Goal: Information Seeking & Learning: Understand process/instructions

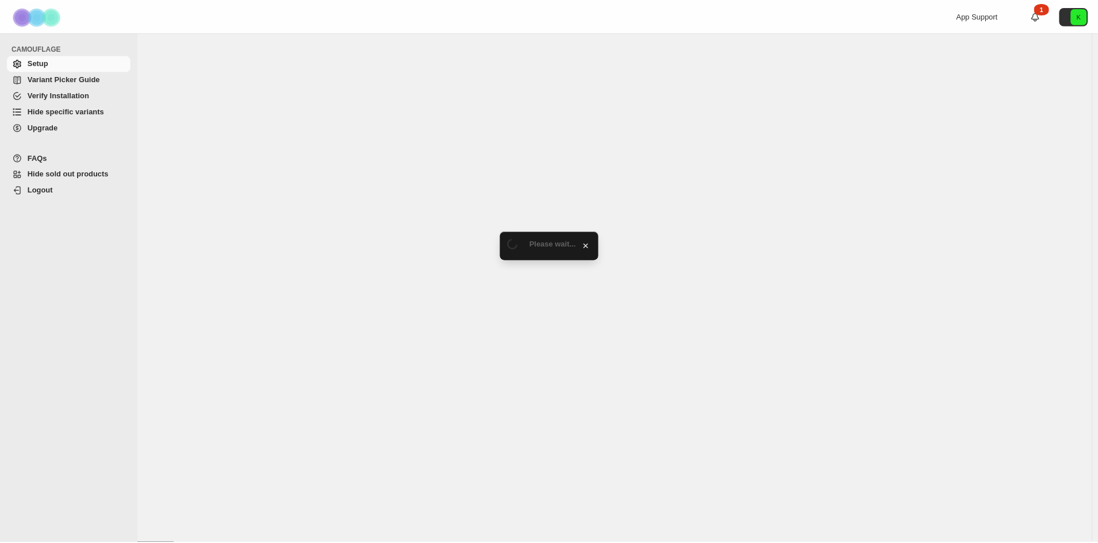
select select "*******"
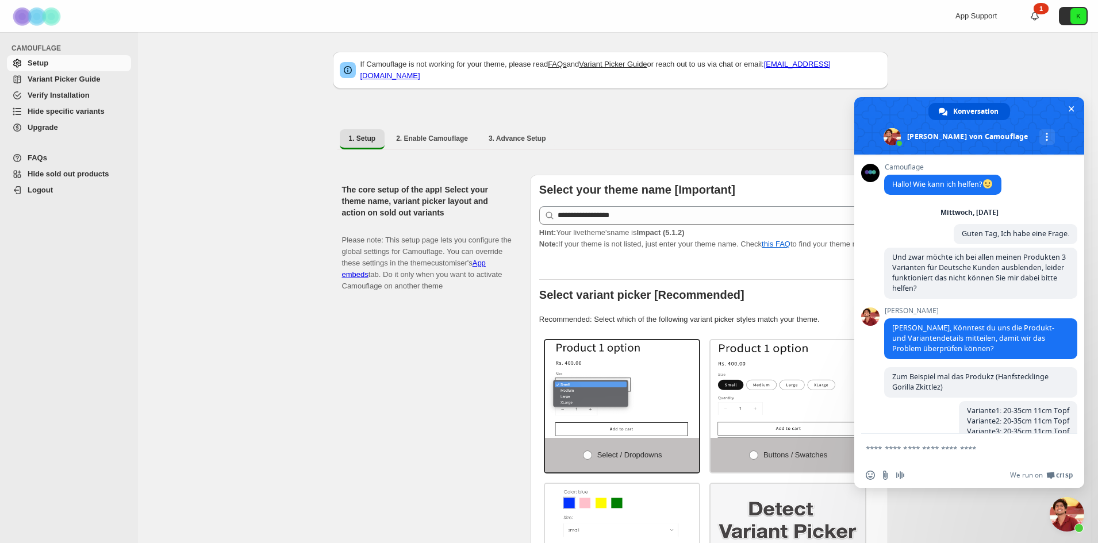
scroll to position [1223, 0]
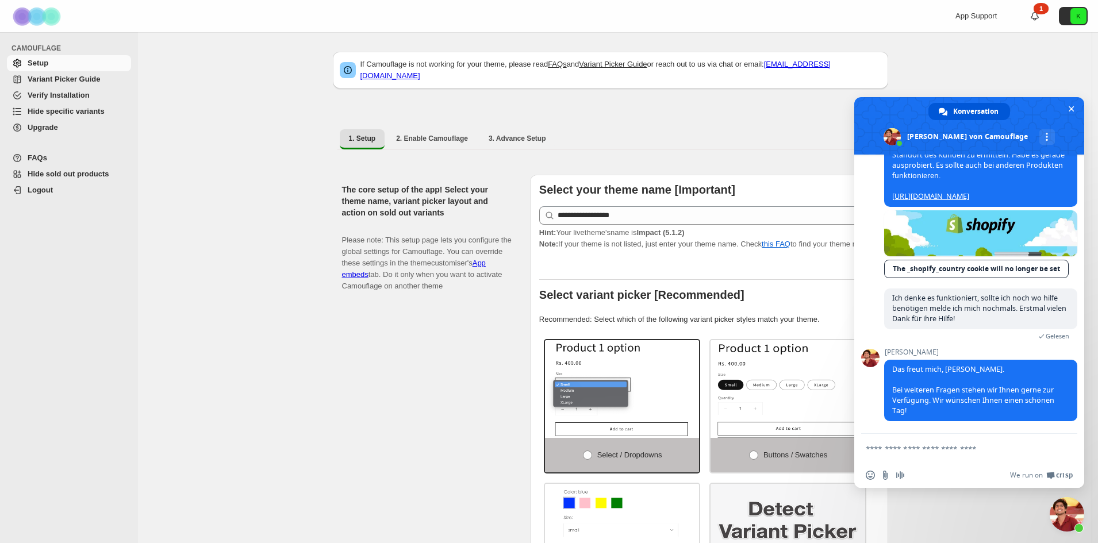
click at [59, 80] on span "Variant Picker Guide" at bounding box center [64, 79] width 72 height 9
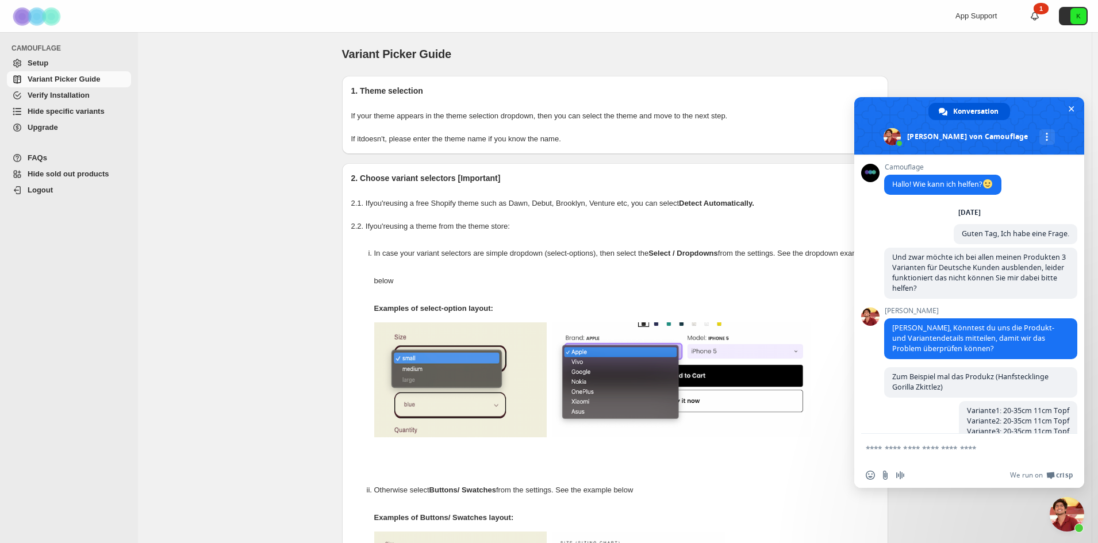
scroll to position [1223, 0]
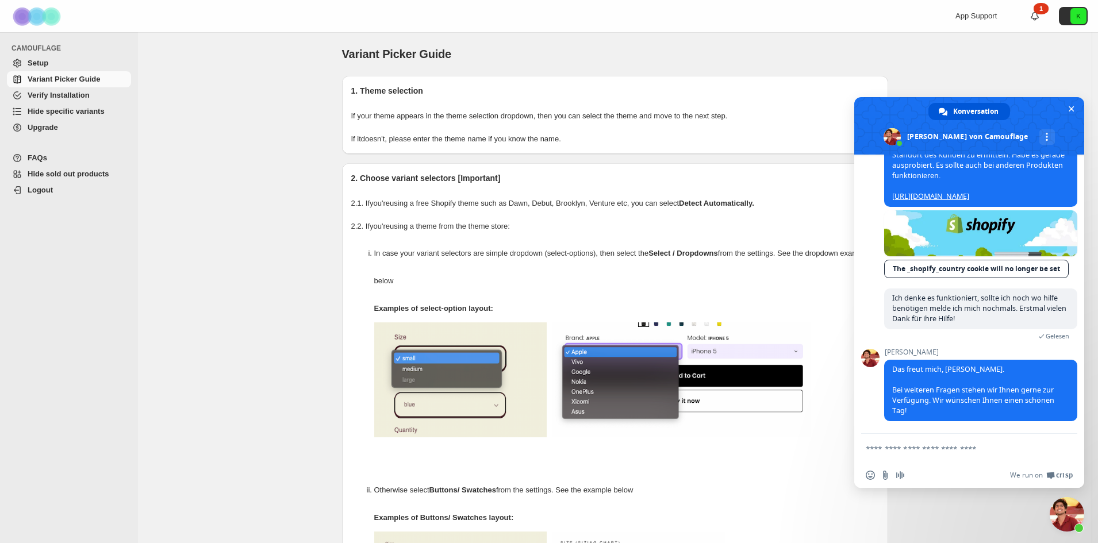
click at [56, 108] on span "Hide specific variants" at bounding box center [66, 111] width 77 height 9
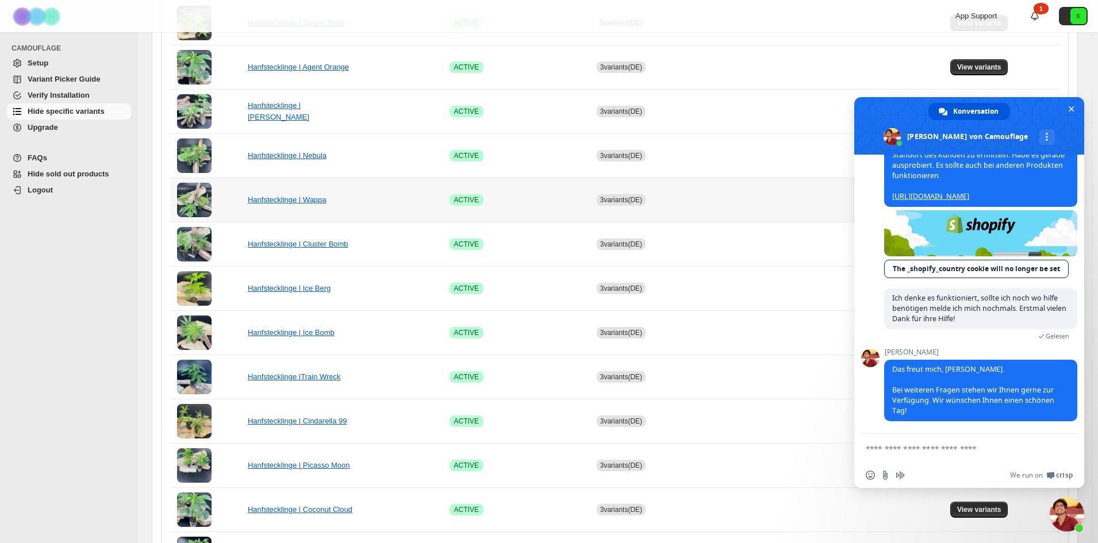
scroll to position [637, 0]
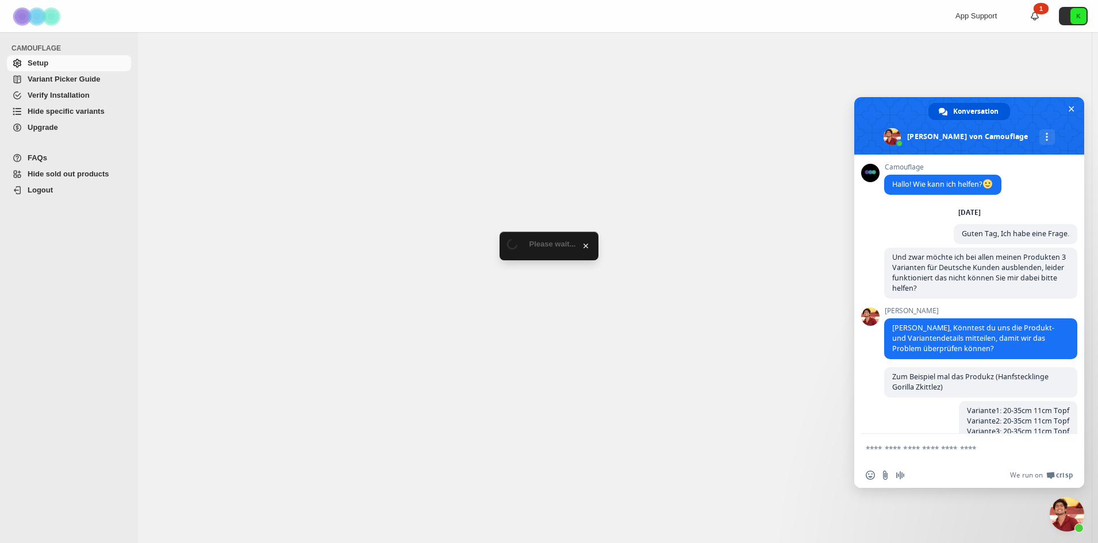
scroll to position [1223, 0]
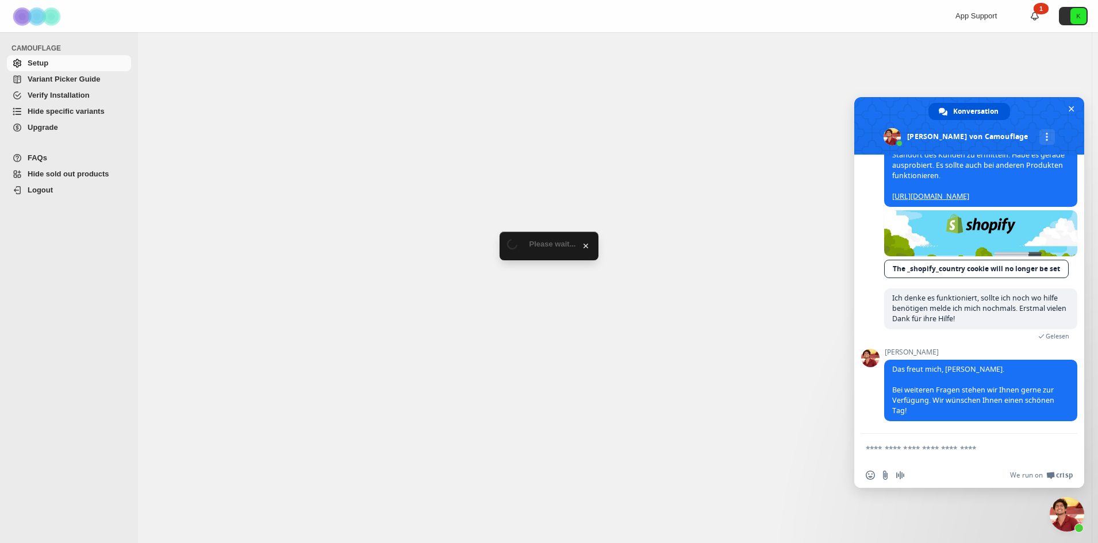
select select "*******"
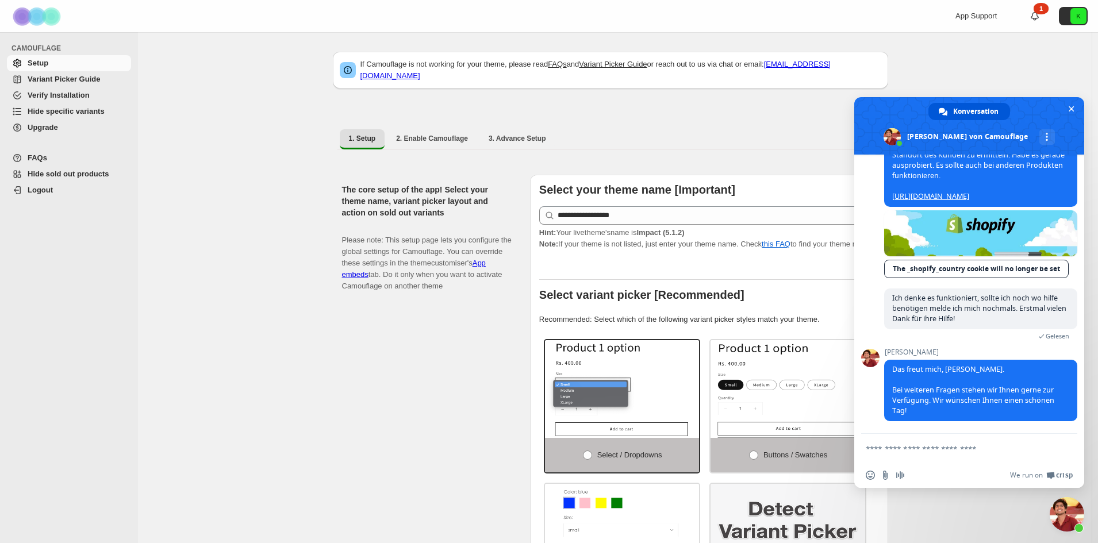
click at [50, 127] on span "Upgrade" at bounding box center [43, 127] width 30 height 9
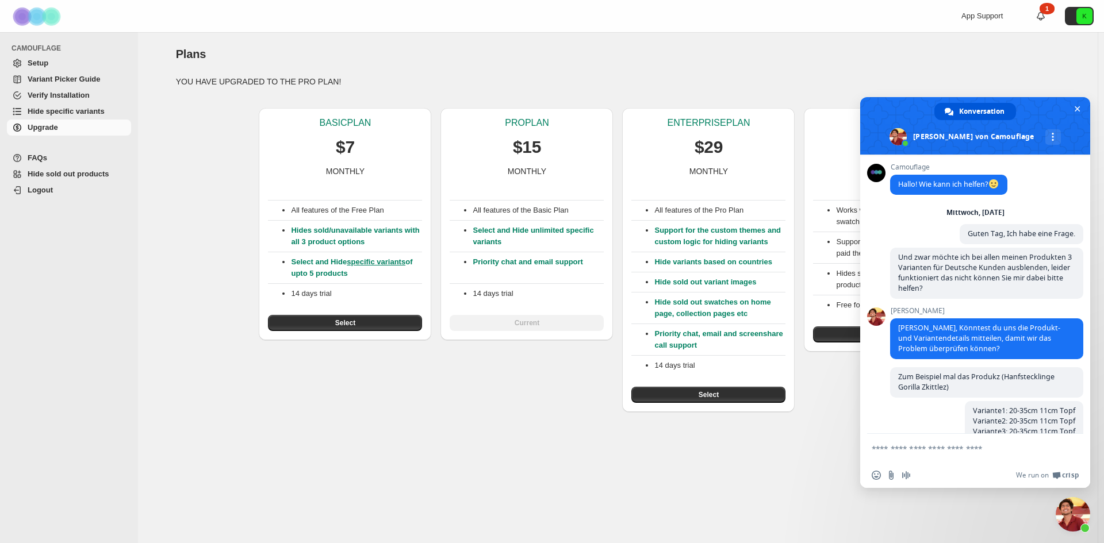
scroll to position [1223, 0]
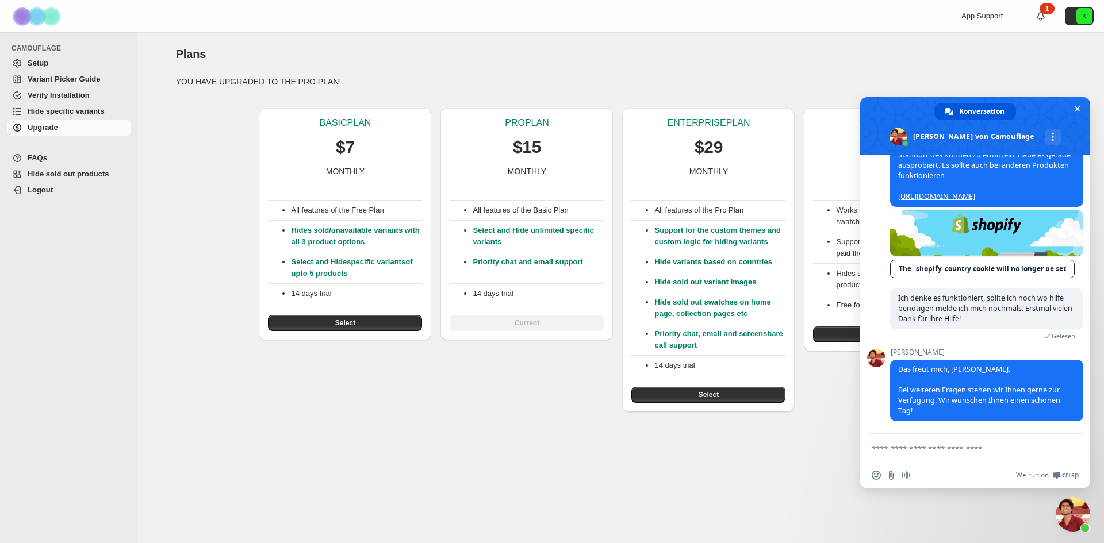
click at [533, 371] on div "BASIC PLAN $7 MONTHLY All features of the Free Plan Hides sold/unavailable vari…" at bounding box center [613, 255] width 893 height 313
